Goal: Task Accomplishment & Management: Manage account settings

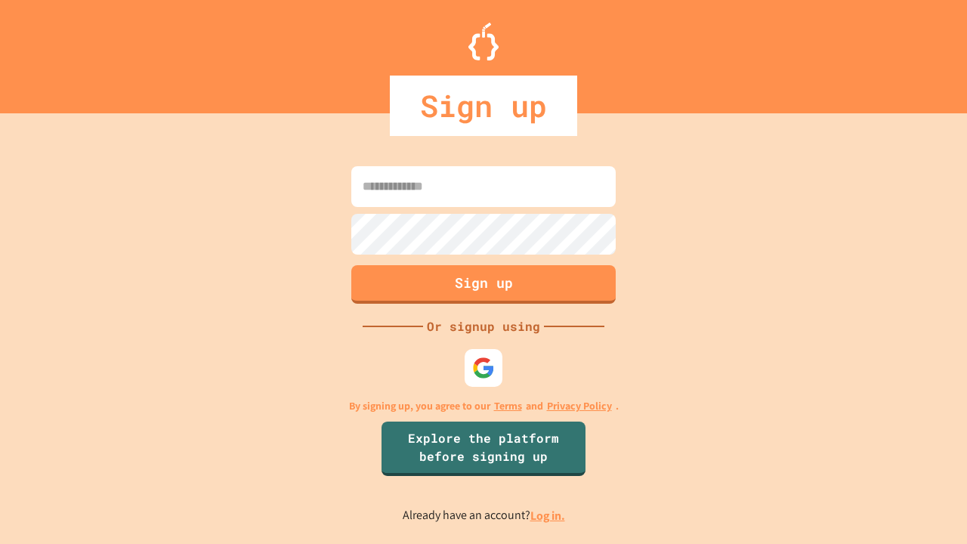
click at [548, 515] on link "Log in." at bounding box center [547, 516] width 35 height 16
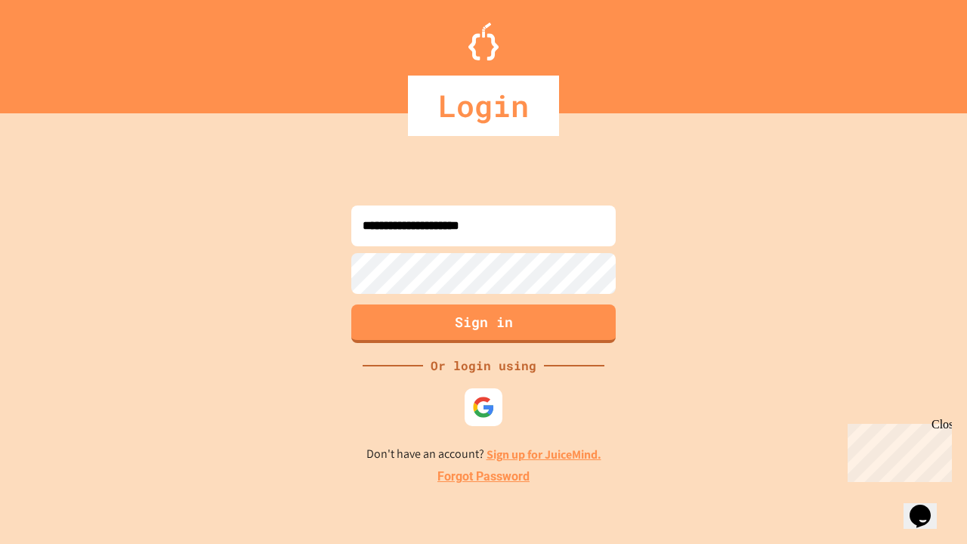
type input "**********"
